Goal: Transaction & Acquisition: Book appointment/travel/reservation

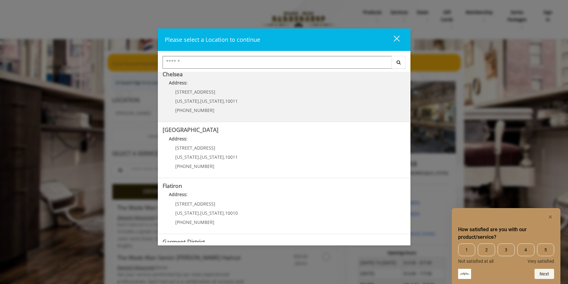
scroll to position [109, 0]
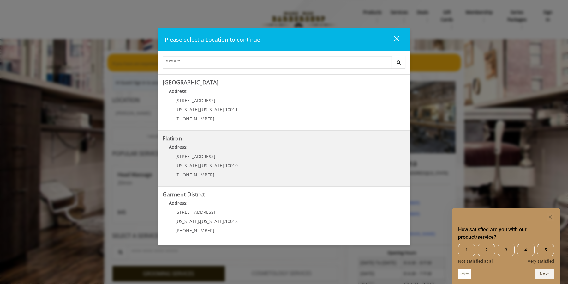
click at [208, 147] on "Address:" at bounding box center [284, 148] width 243 height 10
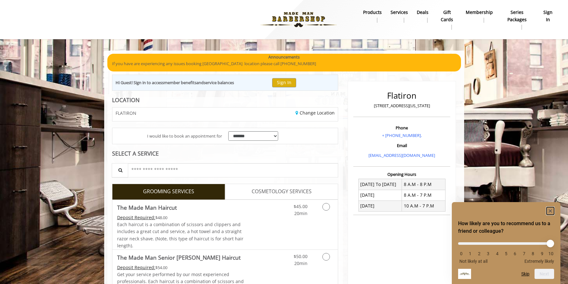
click at [551, 209] on rect "Hide survey" at bounding box center [551, 211] width 8 height 8
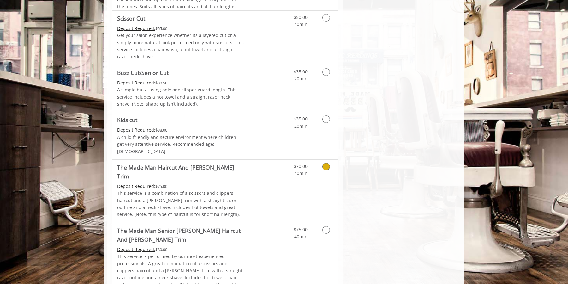
scroll to position [460, 0]
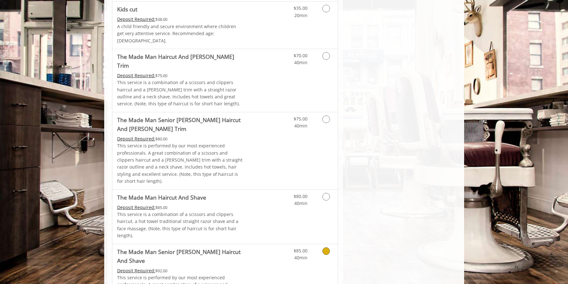
click at [221, 247] on Shave "The Made Man Senior [PERSON_NAME] Haircut And Shave" at bounding box center [180, 256] width 127 height 18
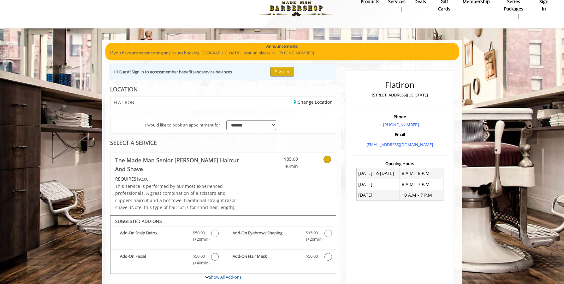
scroll to position [13, 0]
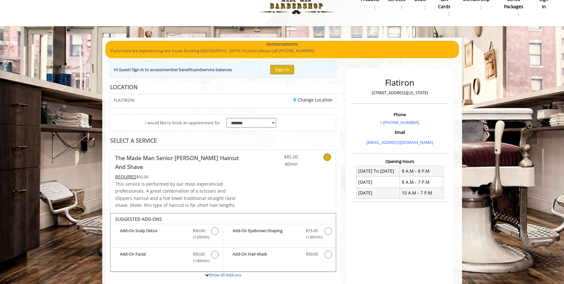
click at [394, 84] on h2 "Flatiron" at bounding box center [400, 82] width 94 height 9
click at [310, 99] on link "Change Location" at bounding box center [313, 100] width 39 height 6
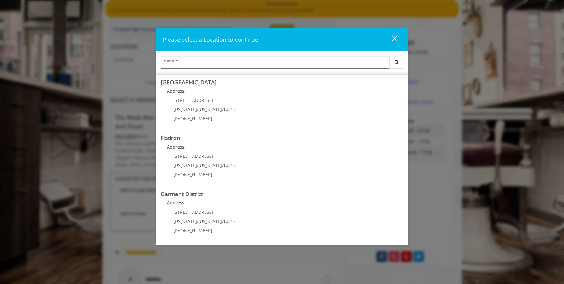
scroll to position [56, 0]
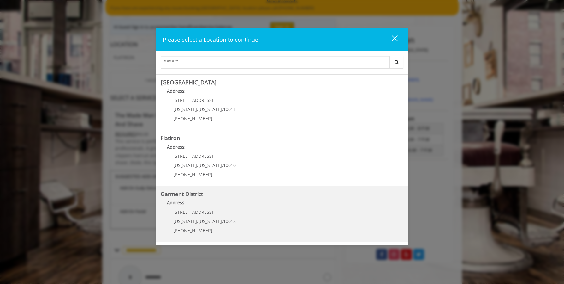
click at [217, 202] on District "Address:" at bounding box center [282, 204] width 243 height 10
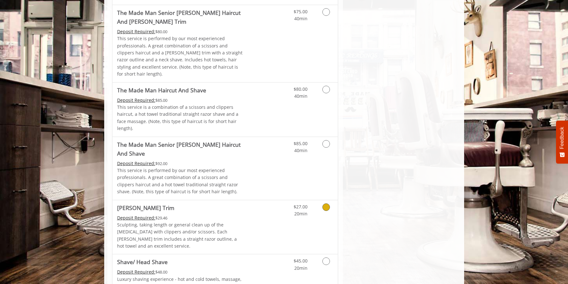
scroll to position [561, 0]
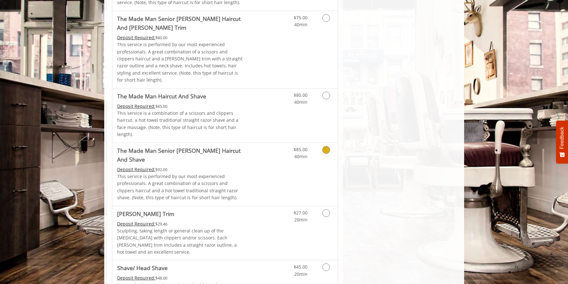
click at [325, 146] on icon "Grooming services" at bounding box center [326, 150] width 8 height 8
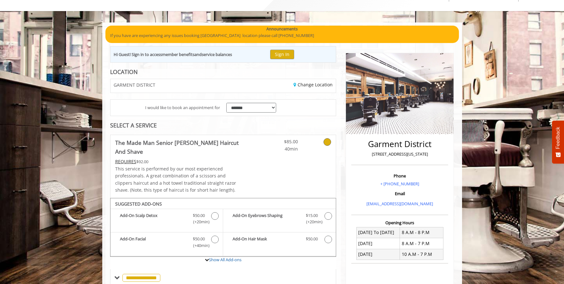
scroll to position [27, 0]
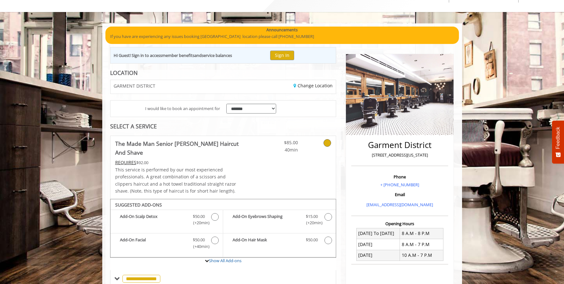
scroll to position [56, 0]
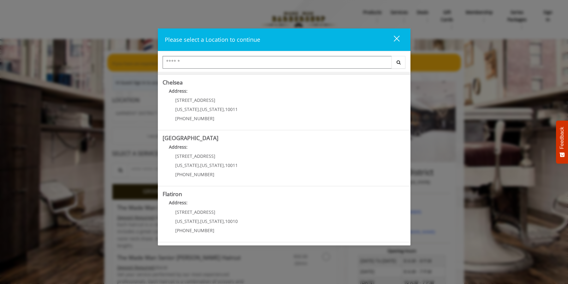
scroll to position [53, 0]
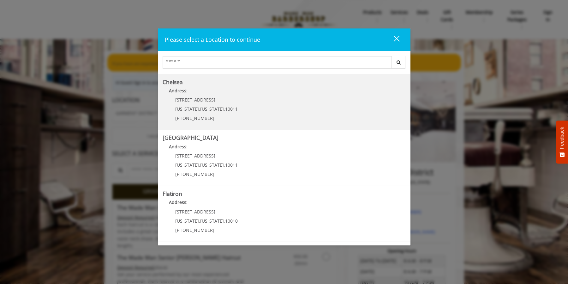
click at [221, 102] on p "[STREET_ADDRESS]" at bounding box center [206, 99] width 63 height 5
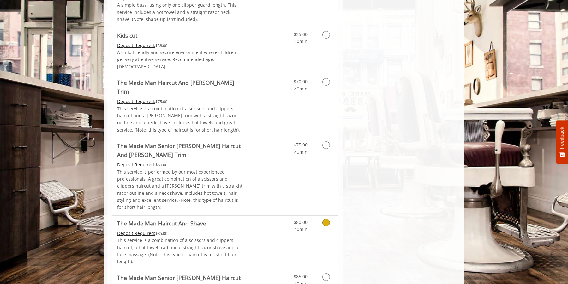
scroll to position [531, 0]
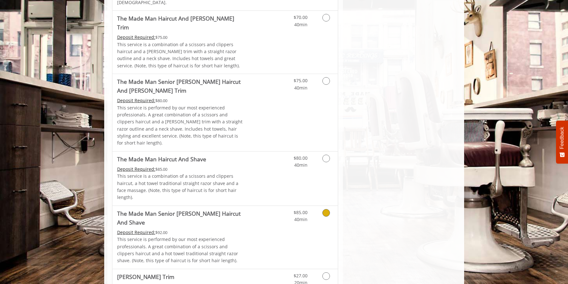
click at [275, 206] on link "Discounted Price" at bounding box center [263, 237] width 38 height 63
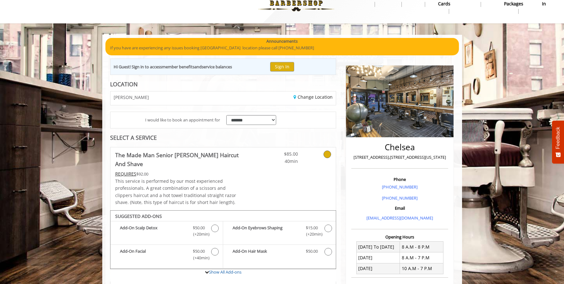
scroll to position [10, 0]
